Goal: Task Accomplishment & Management: Use online tool/utility

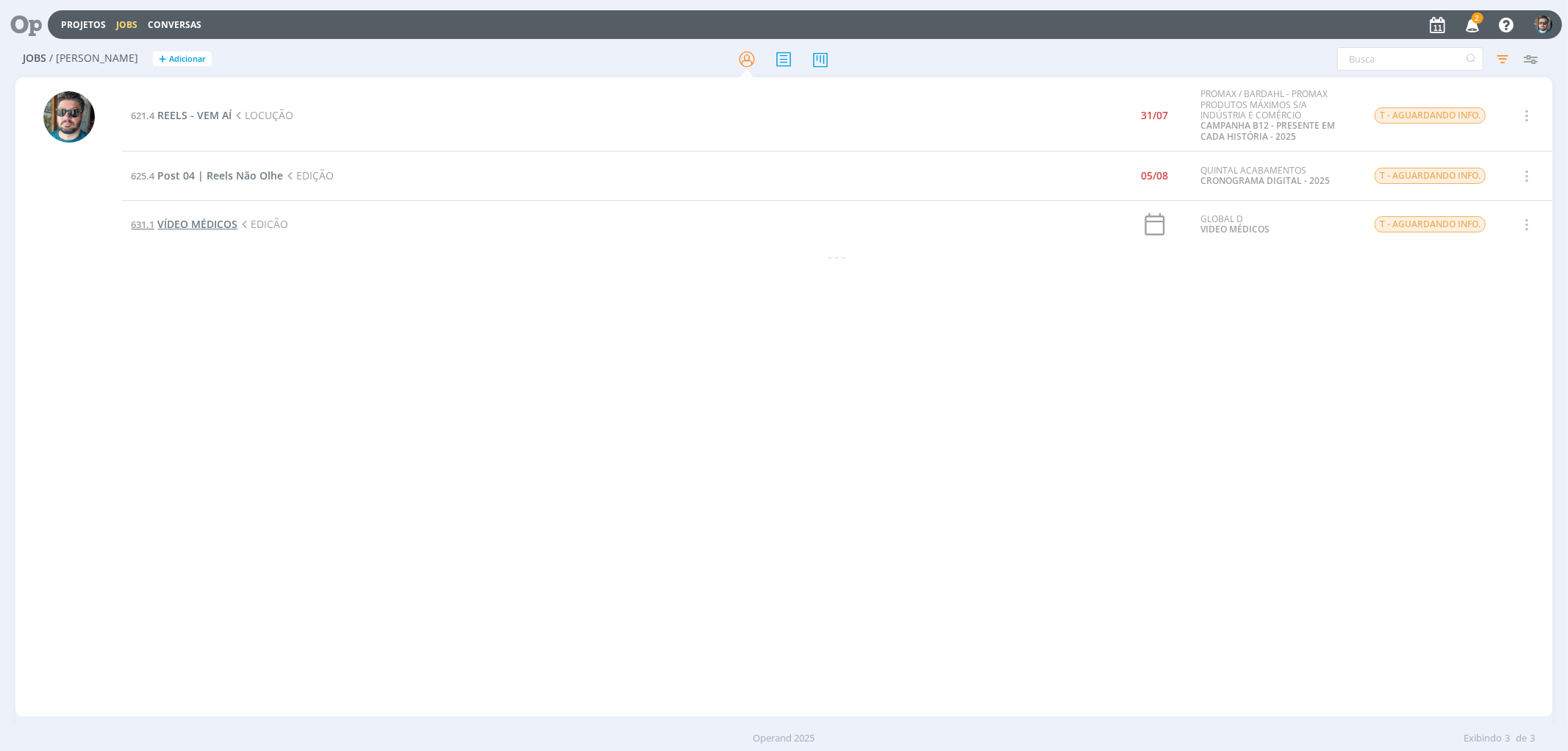
click at [209, 225] on span "VÍDEO MÉDICOS" at bounding box center [197, 224] width 80 height 14
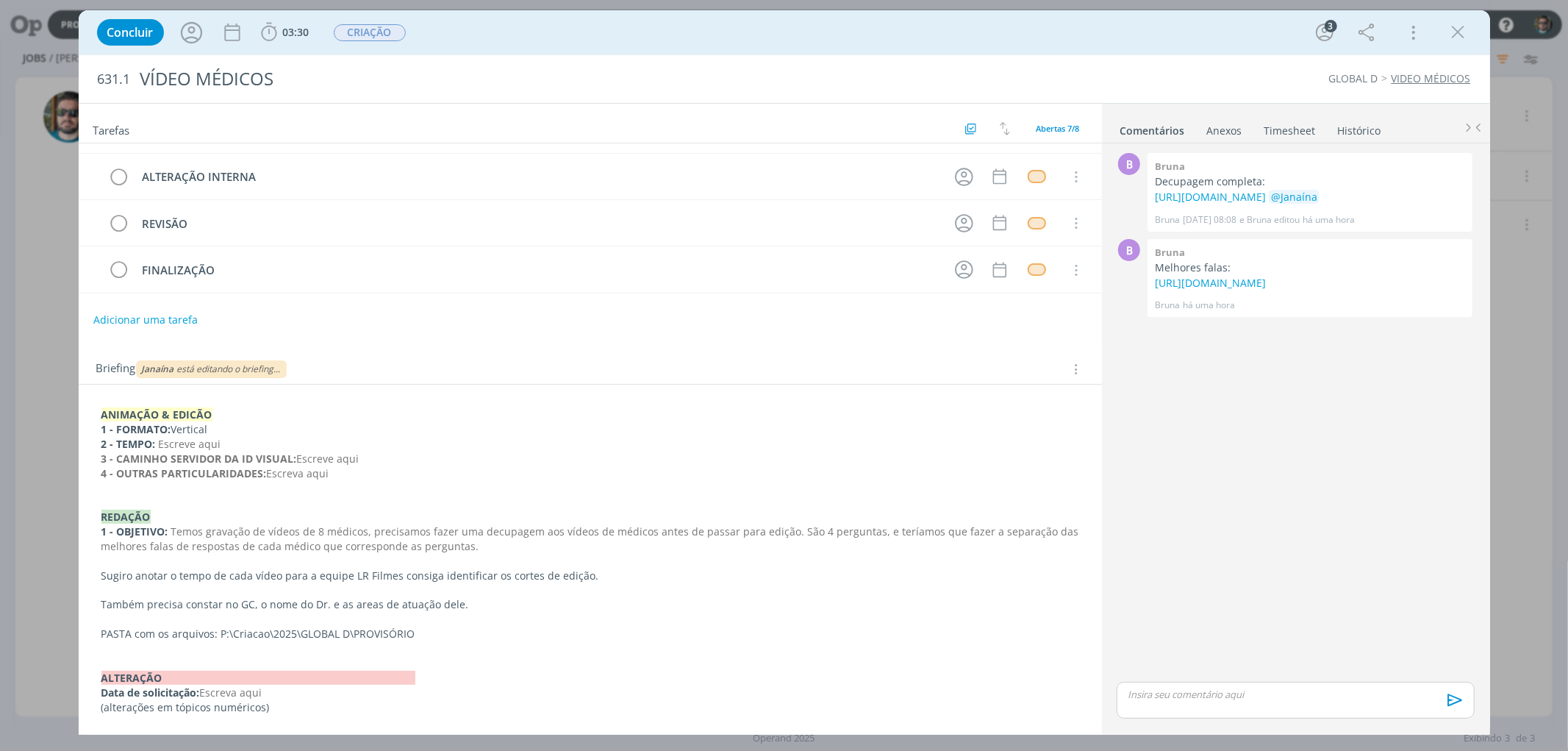
scroll to position [133, 0]
drag, startPoint x: 218, startPoint y: 630, endPoint x: 480, endPoint y: 641, distance: 262.2
click at [482, 644] on div "ANIMAÇÃO & EDICÃO 1 - FORMATO: Vertical 2 - TEMPO: Escreve aqui 3 - CAMINHO SER…" at bounding box center [590, 558] width 1000 height 317
drag, startPoint x: 345, startPoint y: 628, endPoint x: 402, endPoint y: 464, distance: 173.6
click at [402, 464] on p "4 - OUTRAS PARTICULARIDADES: Escreva aqui" at bounding box center [590, 472] width 976 height 15
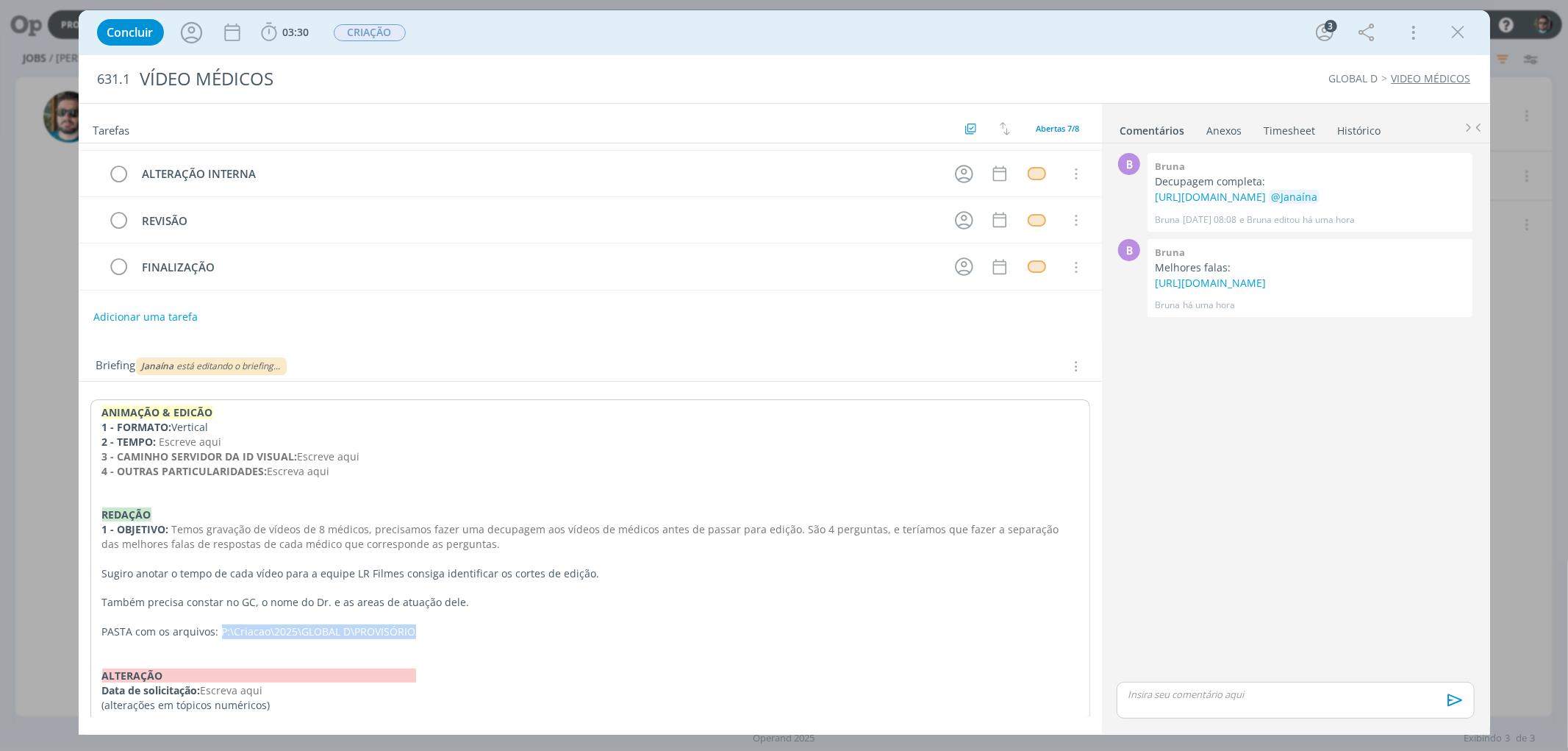
drag, startPoint x: 221, startPoint y: 631, endPoint x: 436, endPoint y: 627, distance: 215.0
click at [436, 627] on p "PASTA com os arquivos: P:\Criacao\2025\GLOBAL D\PROVISÓRIO" at bounding box center [590, 632] width 976 height 15
copy p "P:\Criacao\2025\GLOBAL D\PROVISÓRIO"
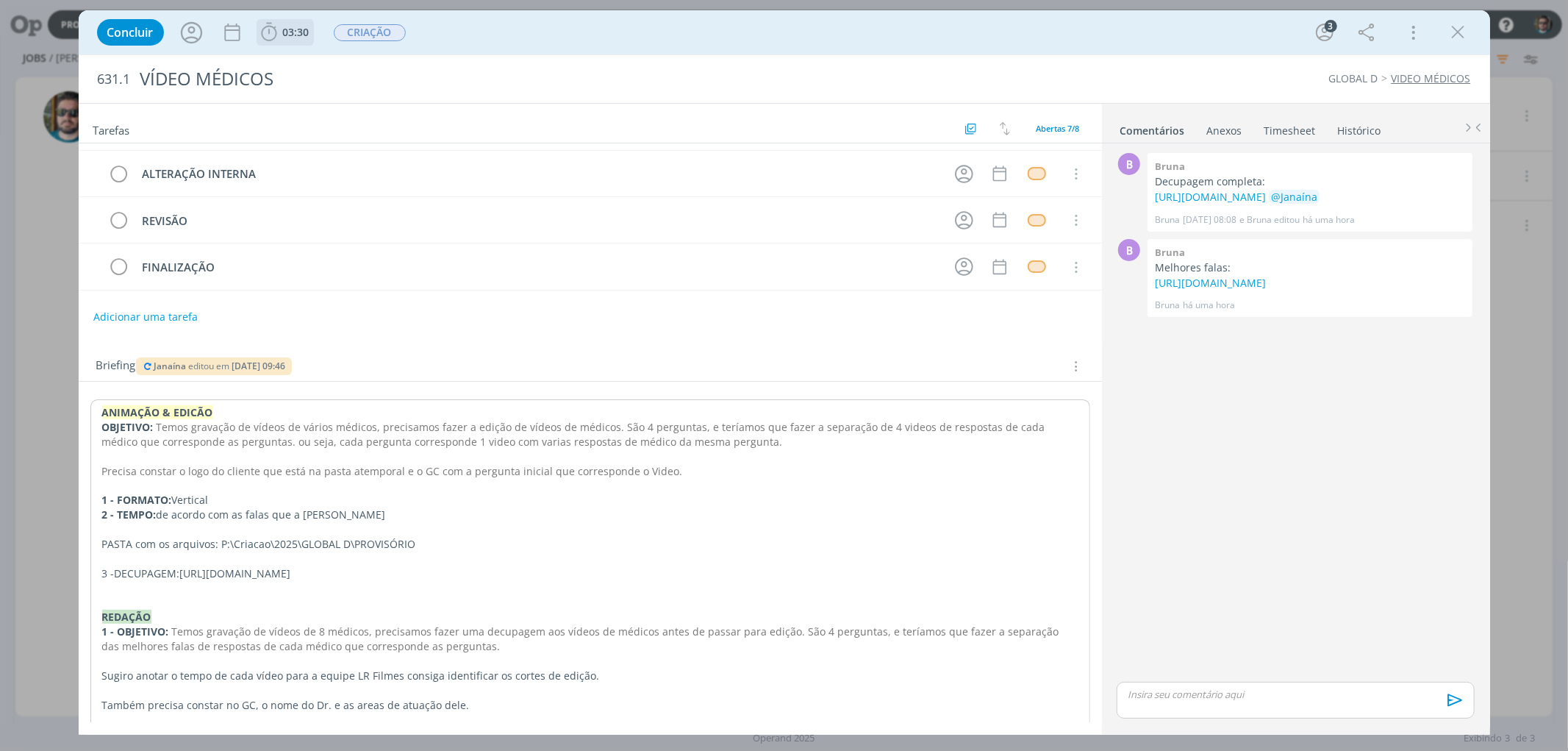
click at [295, 28] on span "03:30" at bounding box center [296, 32] width 27 height 14
click at [313, 59] on span "Iniciar" at bounding box center [319, 64] width 31 height 10
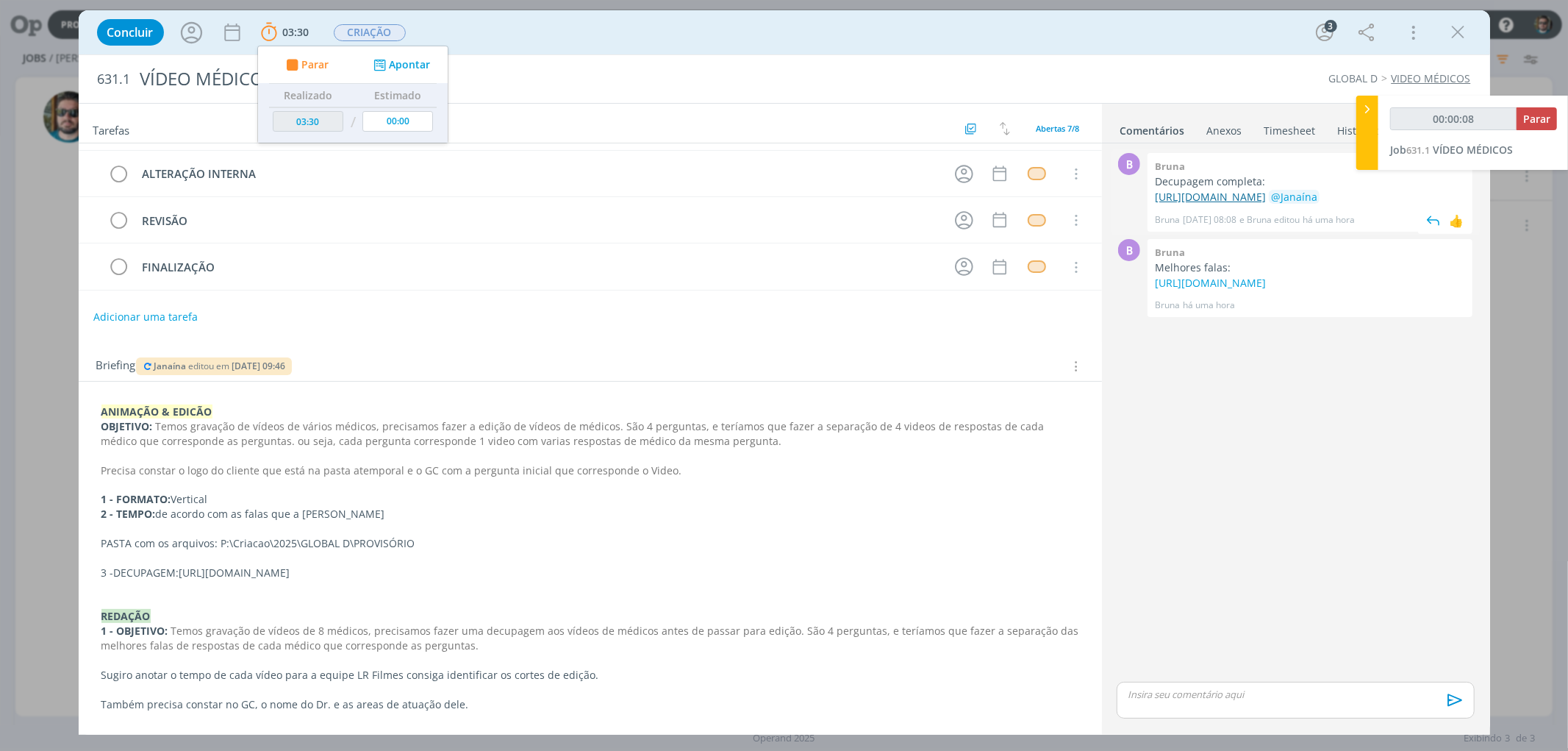
click at [1225, 204] on link "https://docs.google.com/document/d/1JE7u8rP_4AyL8eCV8v3uHE7A9N13EvK6qnLGCHcl-cE…" at bounding box center [1210, 196] width 111 height 14
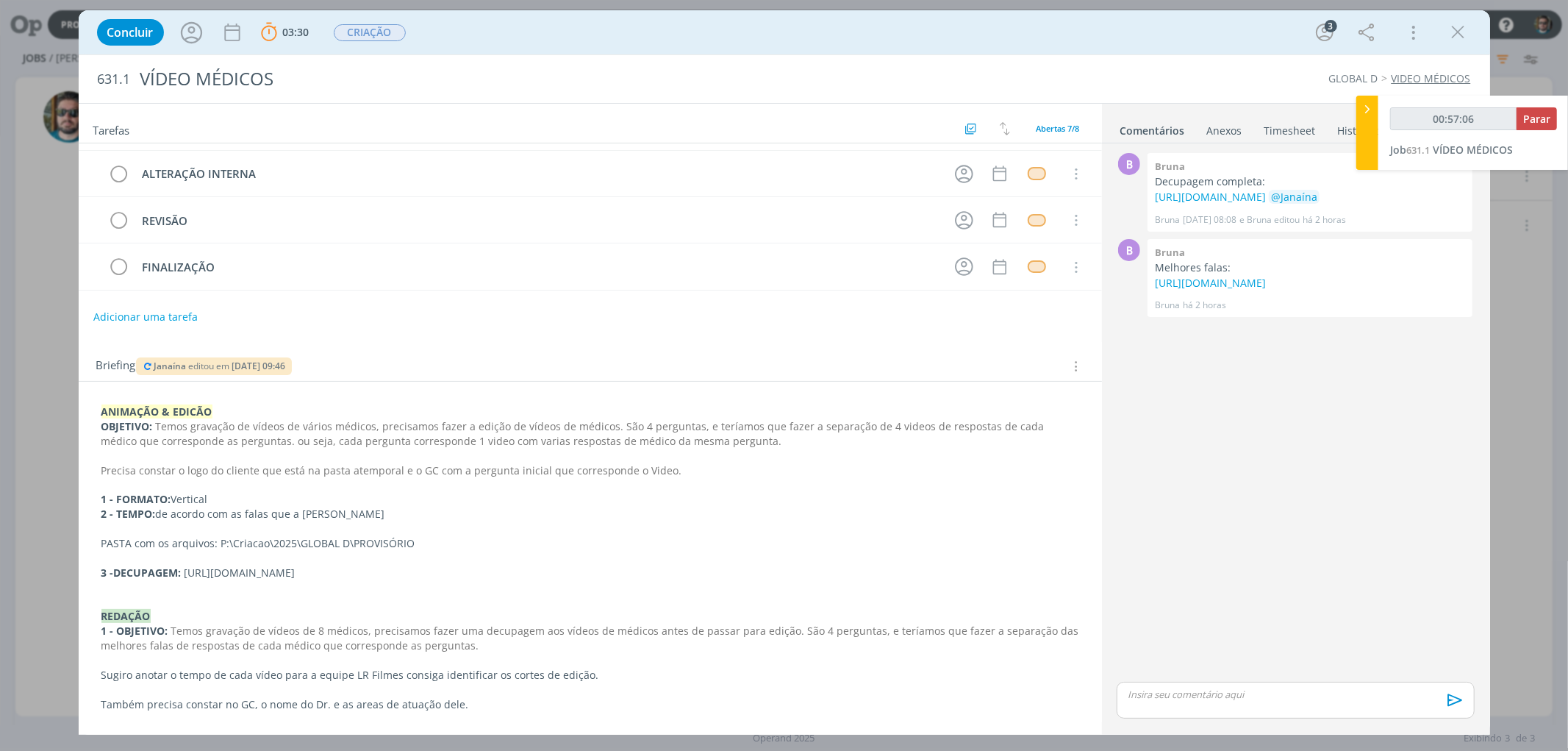
type input "00:58:06"
